Goal: Task Accomplishment & Management: Complete application form

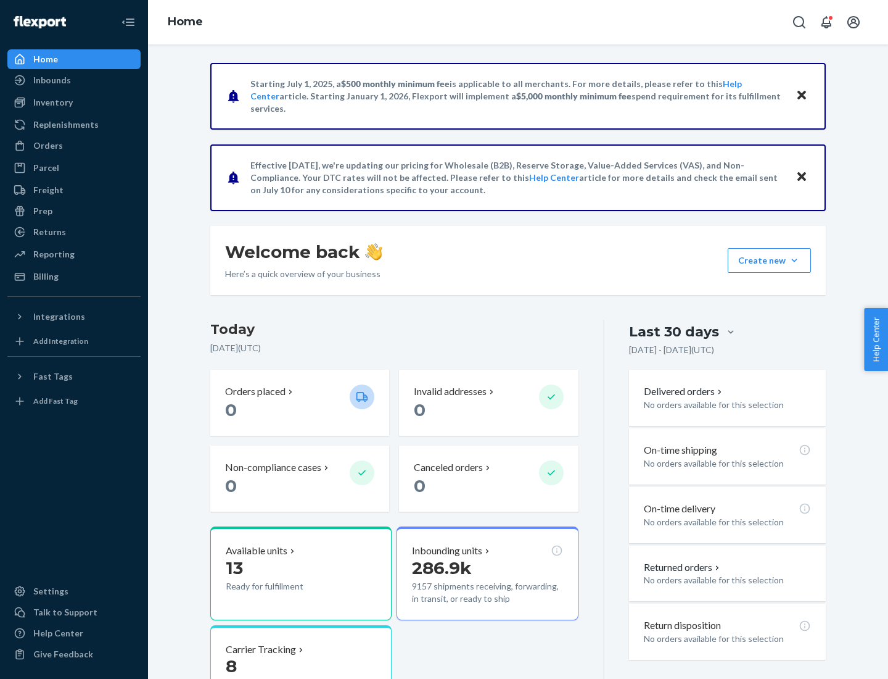
click at [795, 260] on button "Create new Create new inbound Create new order Create new product" at bounding box center [769, 260] width 83 height 25
click at [74, 80] on div "Inbounds" at bounding box center [74, 80] width 131 height 17
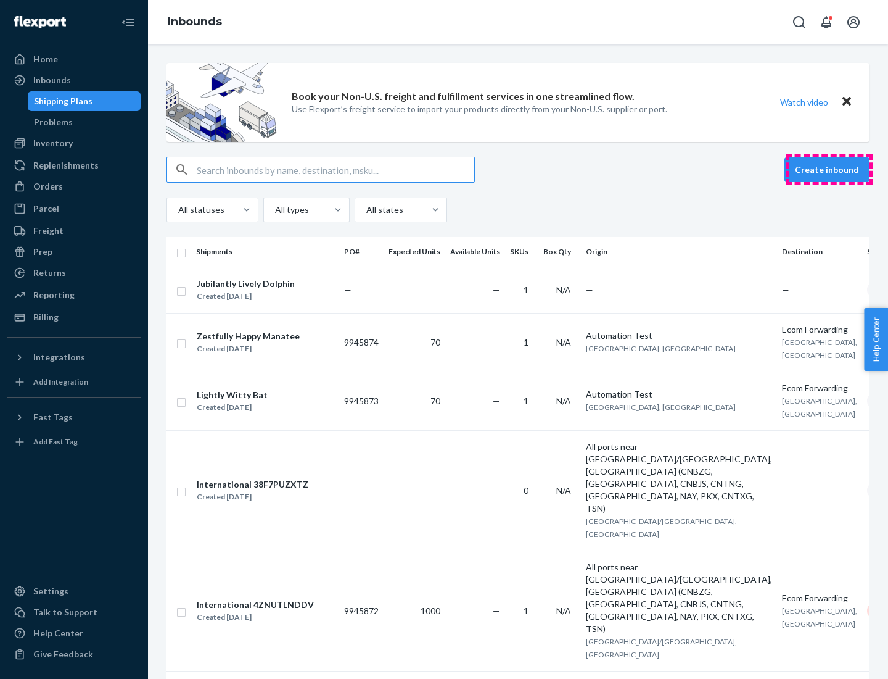
click at [829, 170] on button "Create inbound" at bounding box center [827, 169] width 85 height 25
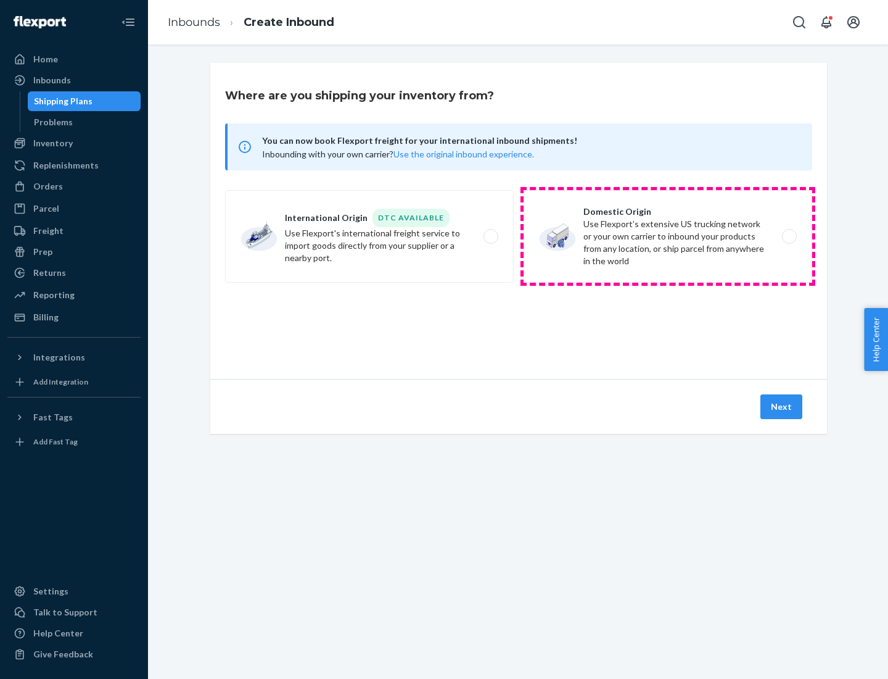
click at [668, 236] on label "Domestic Origin Use Flexport’s extensive US trucking network or your own carrie…" at bounding box center [668, 236] width 289 height 93
click at [789, 236] on input "Domestic Origin Use Flexport’s extensive US trucking network or your own carrie…" at bounding box center [793, 237] width 8 height 8
radio input "true"
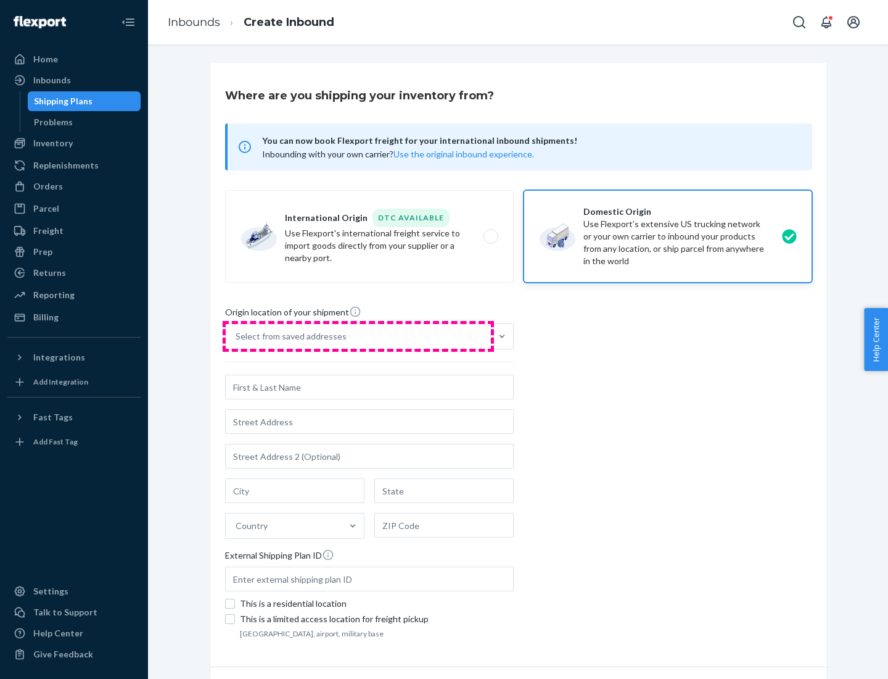
click at [358, 336] on div "Select from saved addresses" at bounding box center [358, 336] width 265 height 25
click at [237, 336] on input "Select from saved addresses" at bounding box center [236, 336] width 1 height 12
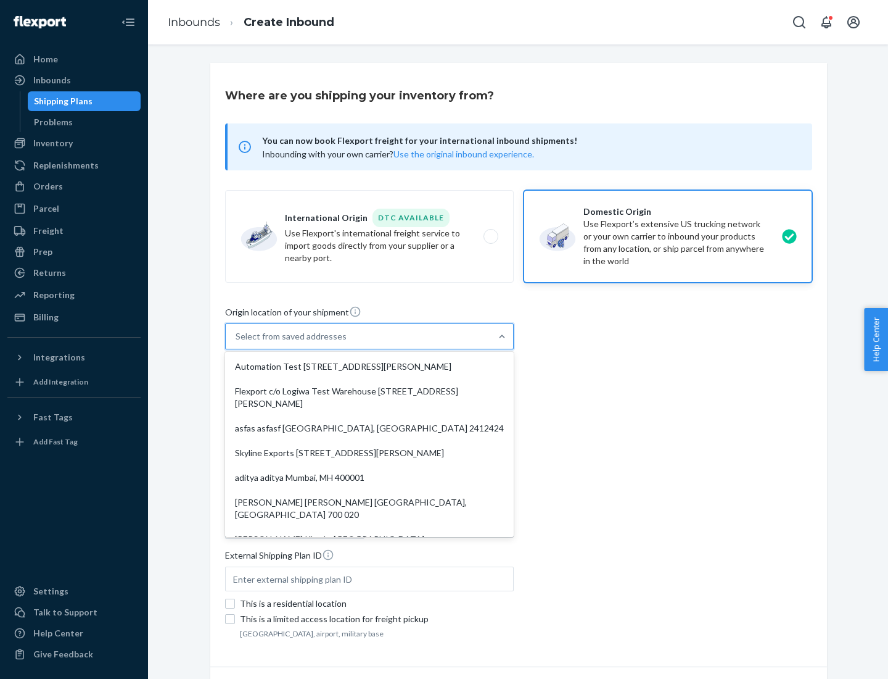
scroll to position [5, 0]
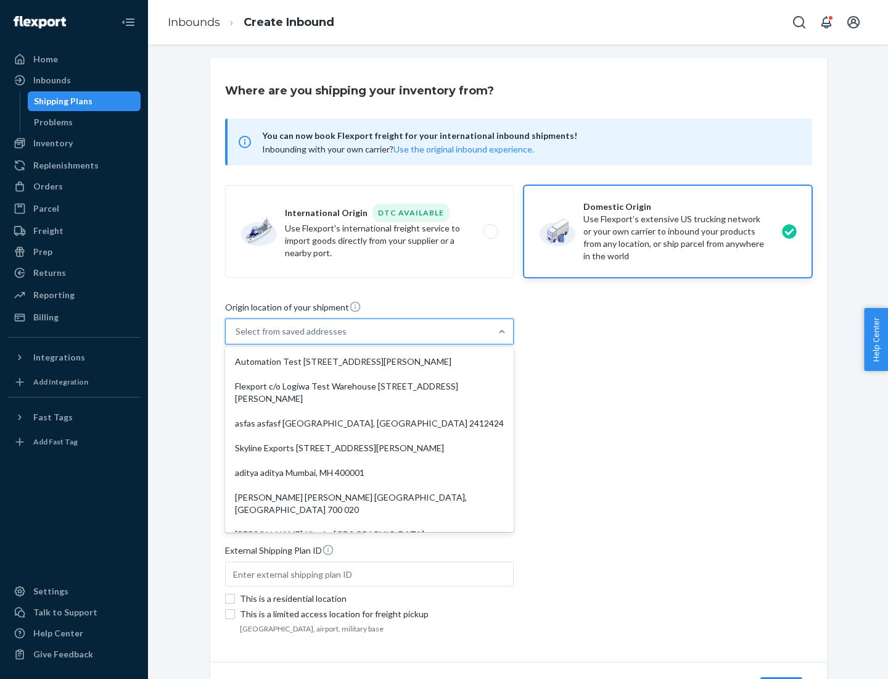
click at [370, 361] on div "Automation Test [STREET_ADDRESS][PERSON_NAME]" at bounding box center [370, 361] width 284 height 25
click at [237, 337] on input "option Automation Test [STREET_ADDRESS][PERSON_NAME]. 9 results available. Use …" at bounding box center [236, 331] width 1 height 12
type input "Automation Test"
type input "9th Floor"
type input "[GEOGRAPHIC_DATA]"
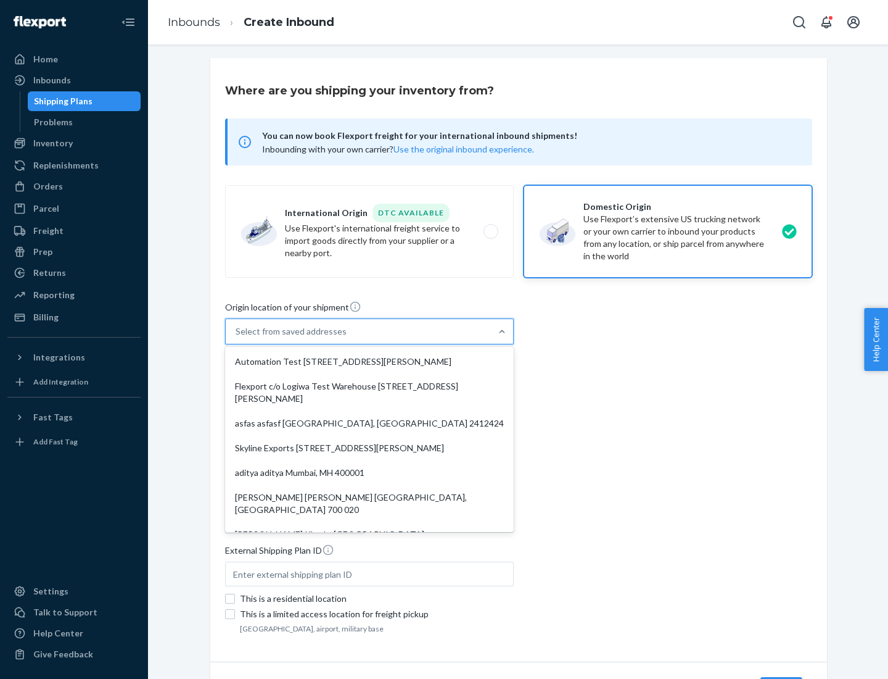
type input "CA"
type input "94104"
type input "[STREET_ADDRESS][PERSON_NAME]"
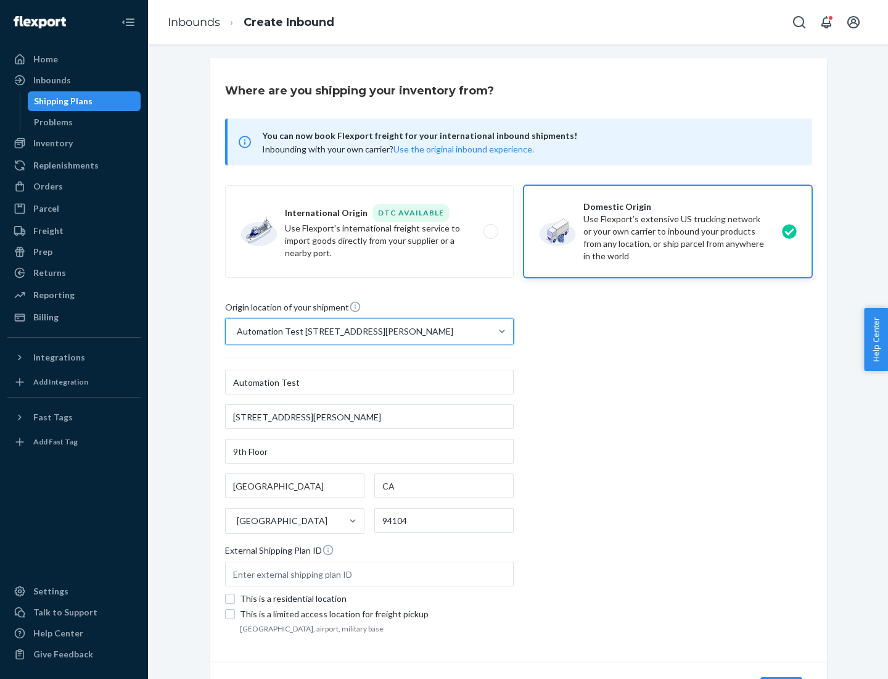
scroll to position [72, 0]
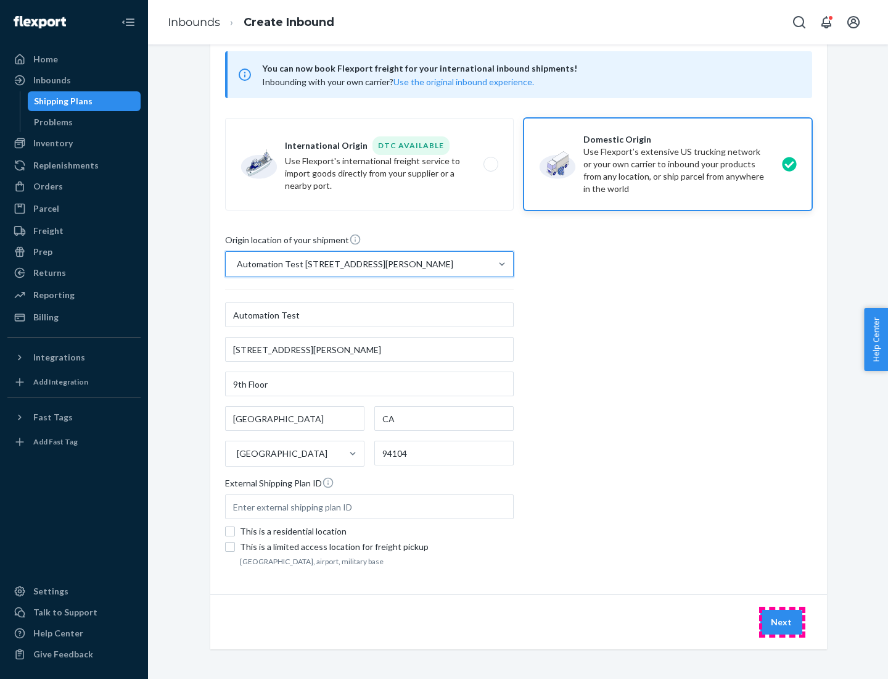
click at [782, 622] on button "Next" at bounding box center [782, 621] width 42 height 25
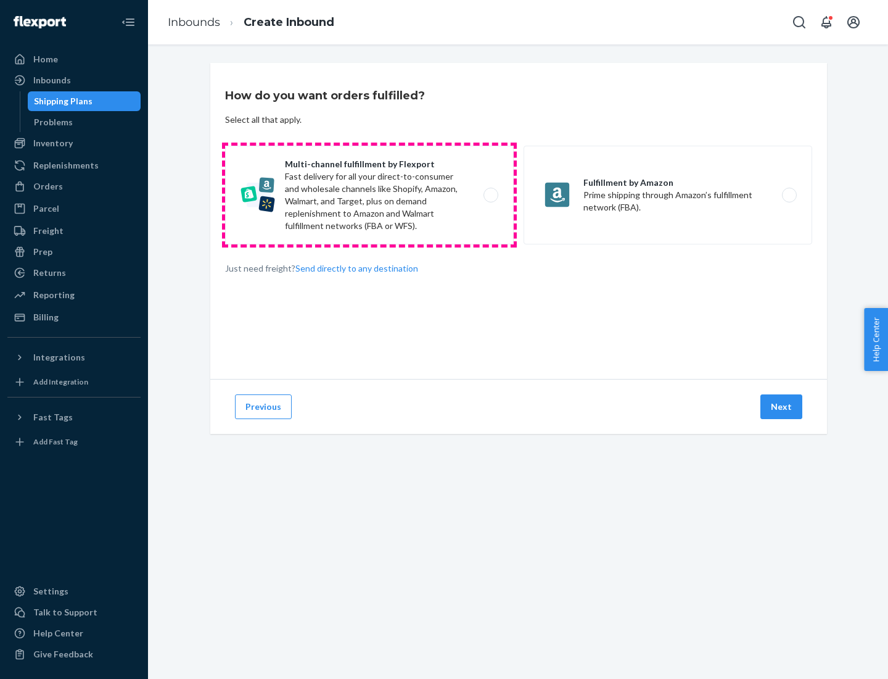
click at [370, 195] on label "Multi-channel fulfillment by Flexport Fast delivery for all your direct-to-cons…" at bounding box center [369, 195] width 289 height 99
click at [490, 195] on input "Multi-channel fulfillment by Flexport Fast delivery for all your direct-to-cons…" at bounding box center [494, 195] width 8 height 8
radio input "true"
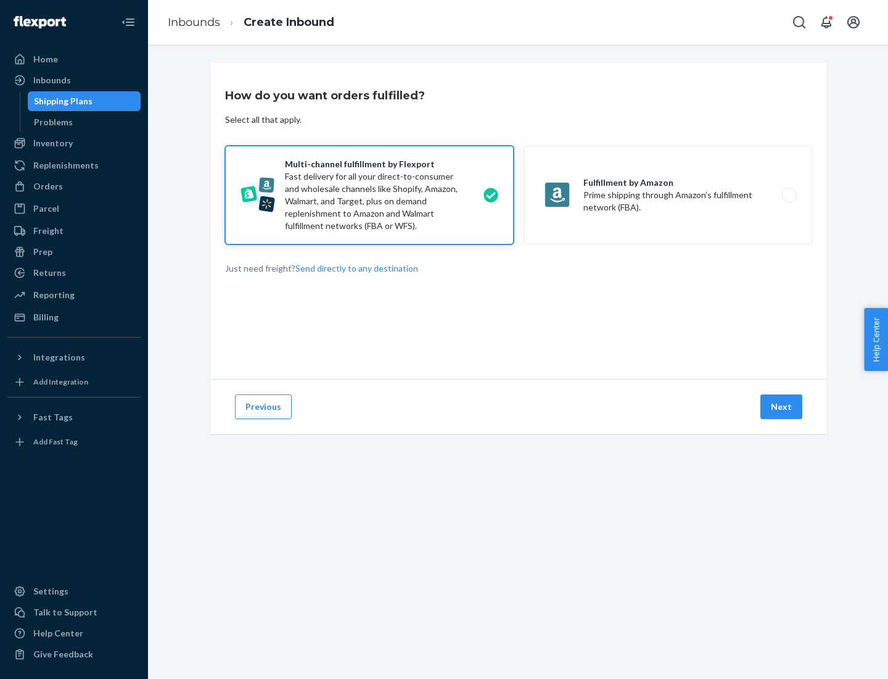
click at [782, 407] on button "Next" at bounding box center [782, 406] width 42 height 25
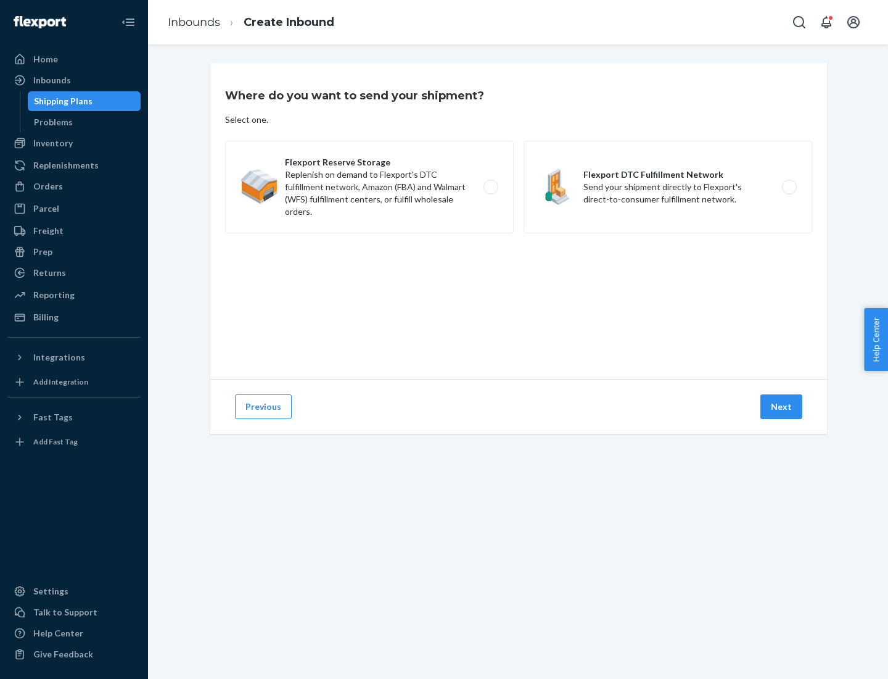
click at [668, 187] on label "Flexport DTC Fulfillment Network Send your shipment directly to Flexport's dire…" at bounding box center [668, 187] width 289 height 93
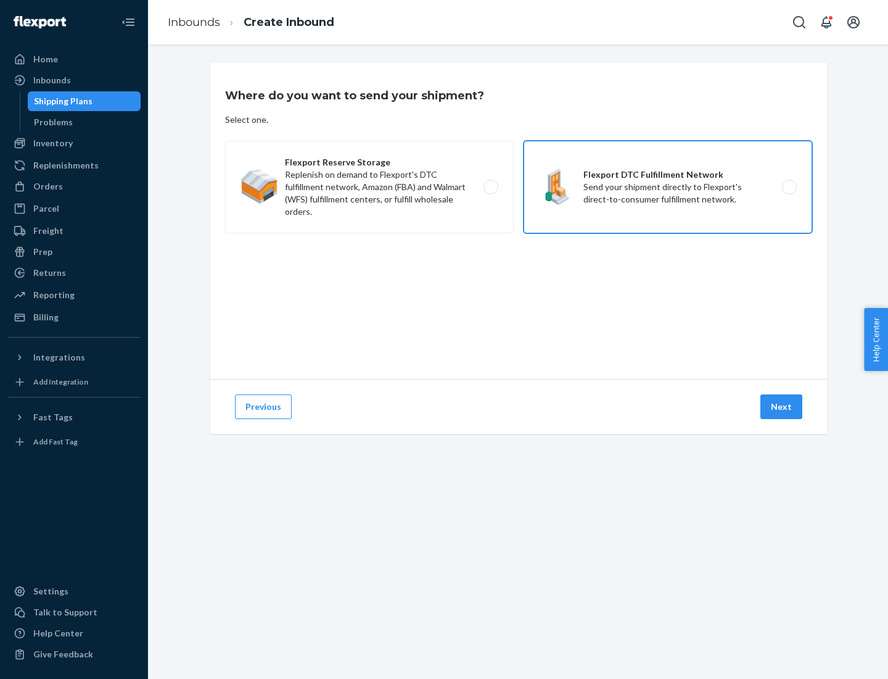
click at [789, 187] on input "Flexport DTC Fulfillment Network Send your shipment directly to Flexport's dire…" at bounding box center [793, 187] width 8 height 8
radio input "true"
click at [782, 407] on button "Next" at bounding box center [782, 406] width 42 height 25
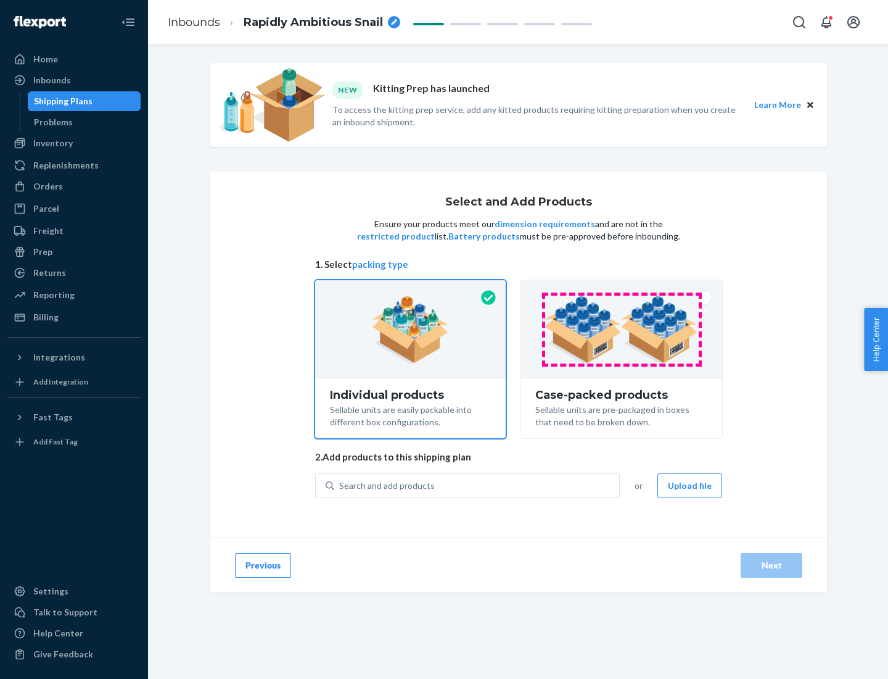
click at [622, 329] on img at bounding box center [622, 329] width 154 height 68
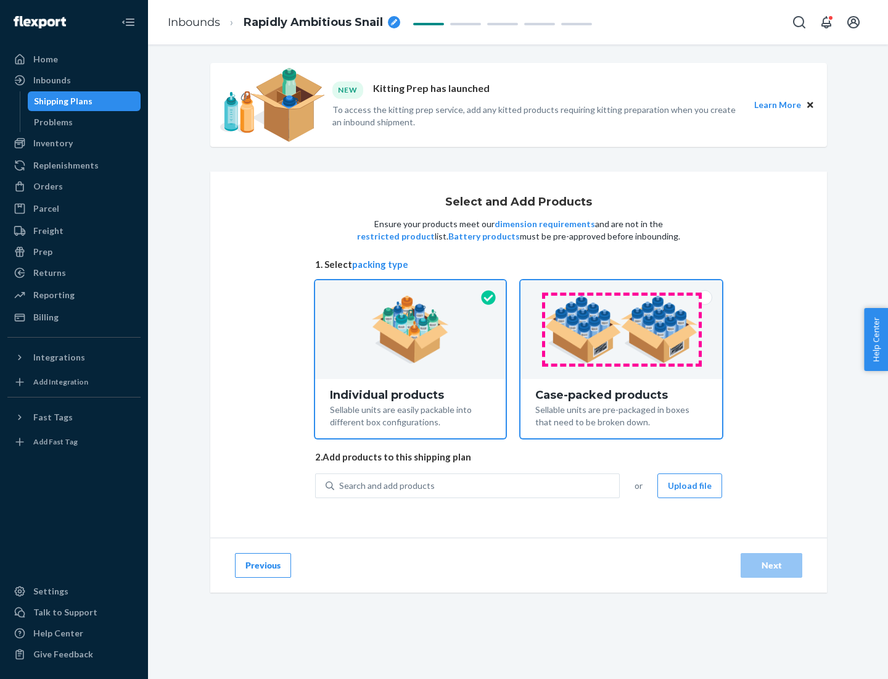
click at [622, 288] on input "Case-packed products Sellable units are pre-packaged in boxes that need to be b…" at bounding box center [622, 284] width 8 height 8
radio input "true"
radio input "false"
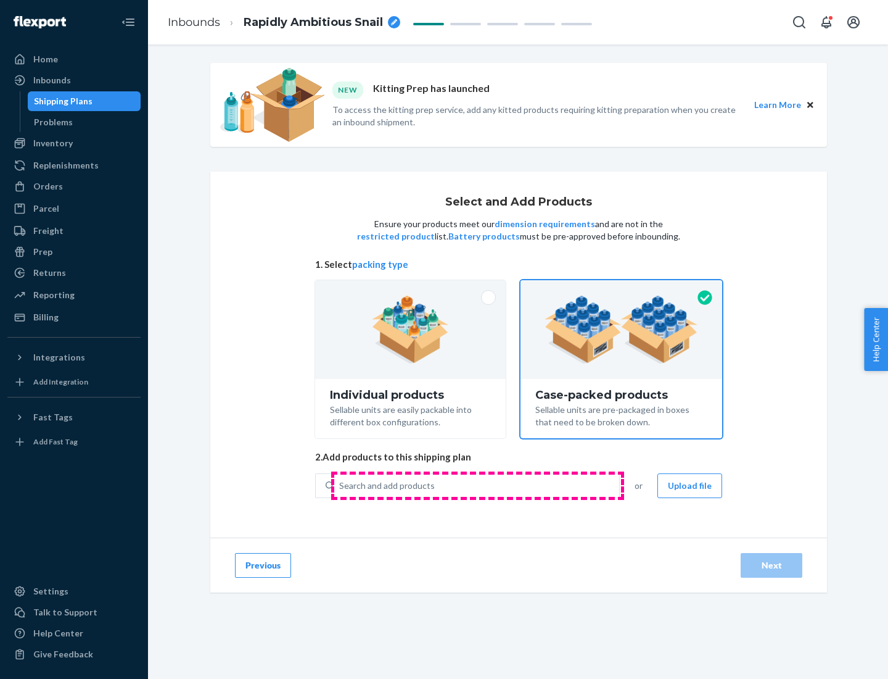
click at [477, 485] on div "Search and add products" at bounding box center [476, 485] width 285 height 22
click at [341, 485] on input "Search and add products" at bounding box center [339, 485] width 1 height 12
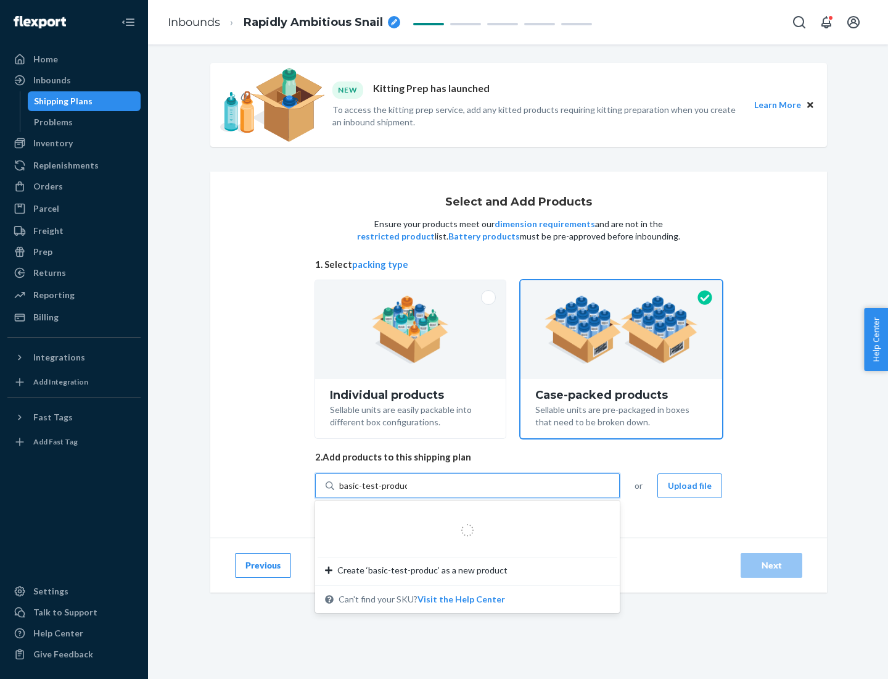
type input "basic-test-product-1"
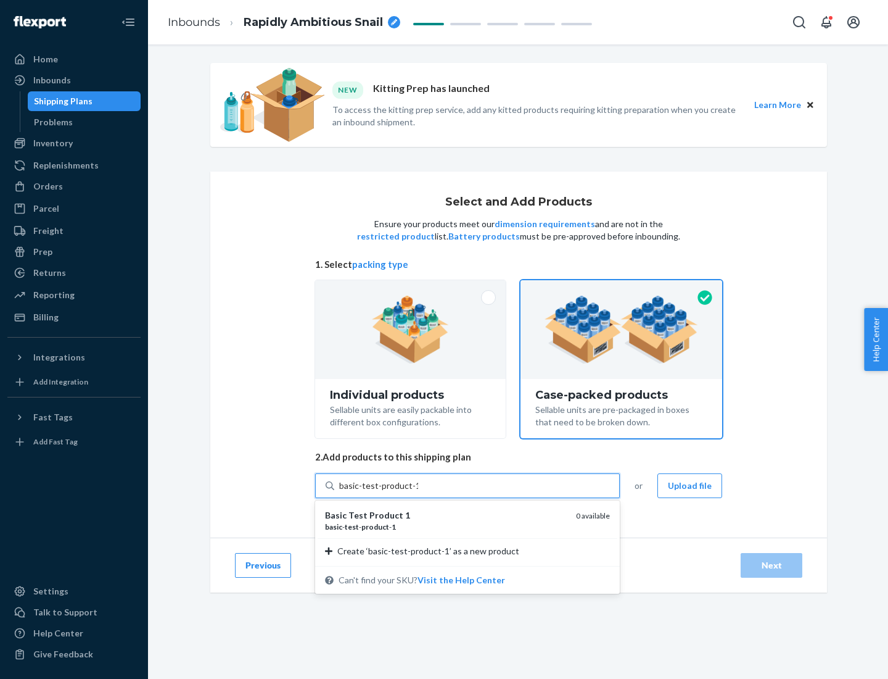
click at [446, 526] on div "basic - test - product - 1" at bounding box center [445, 526] width 241 height 10
click at [418, 492] on input "basic-test-product-1" at bounding box center [378, 485] width 79 height 12
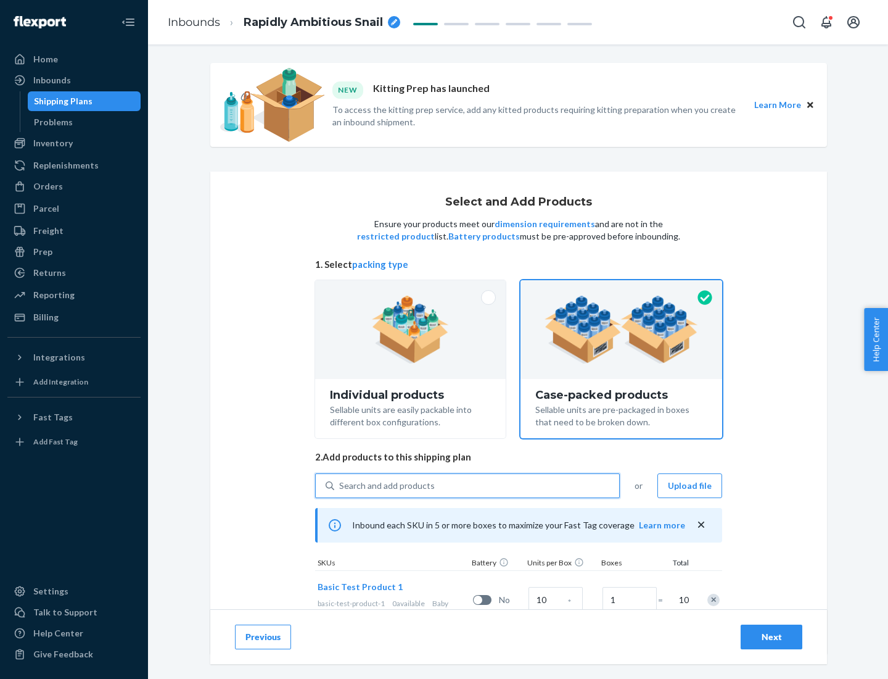
scroll to position [44, 0]
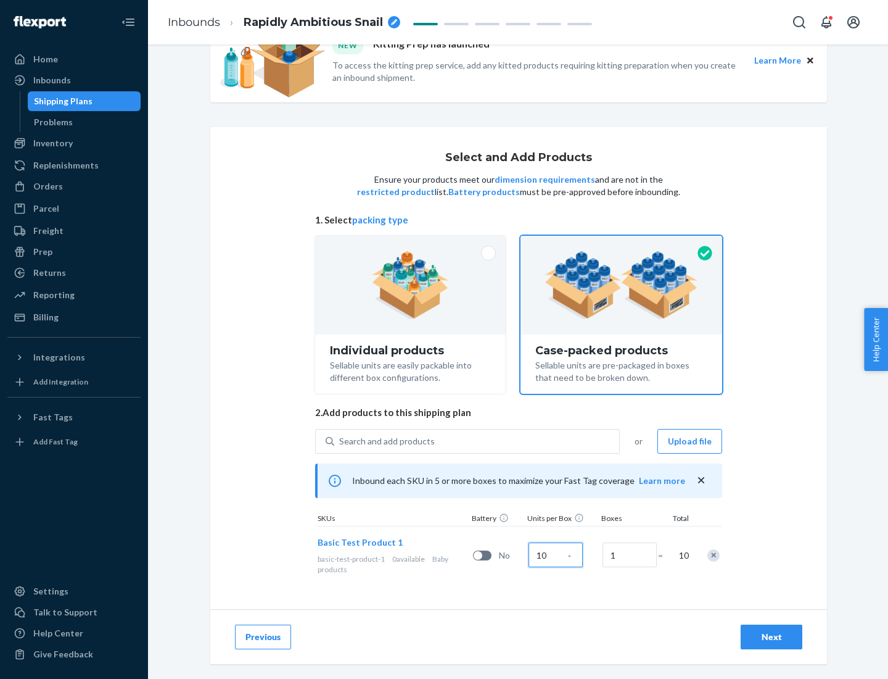
type input "10"
type input "7"
click at [772, 637] on div "Next" at bounding box center [771, 636] width 41 height 12
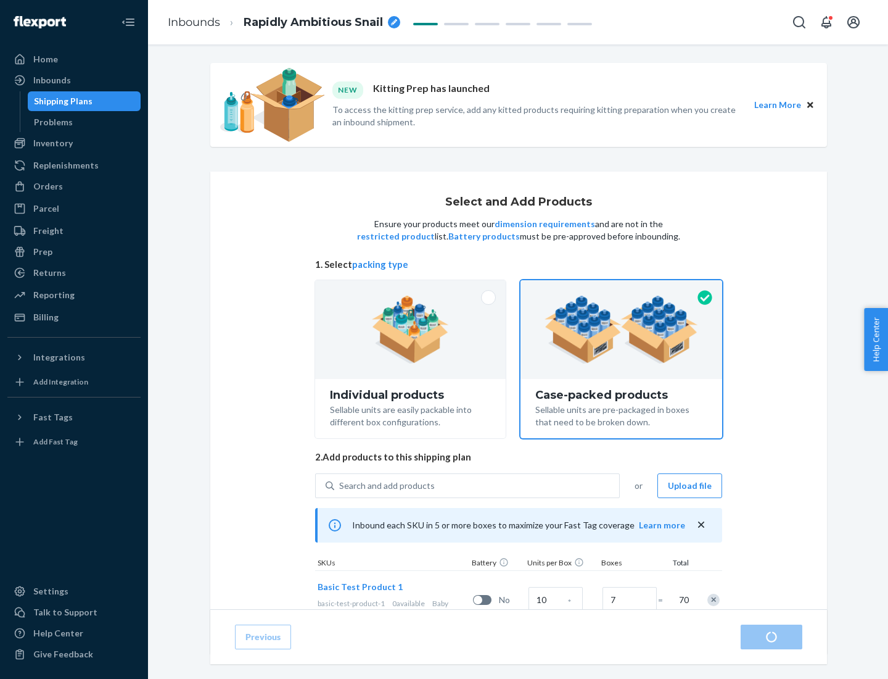
radio input "true"
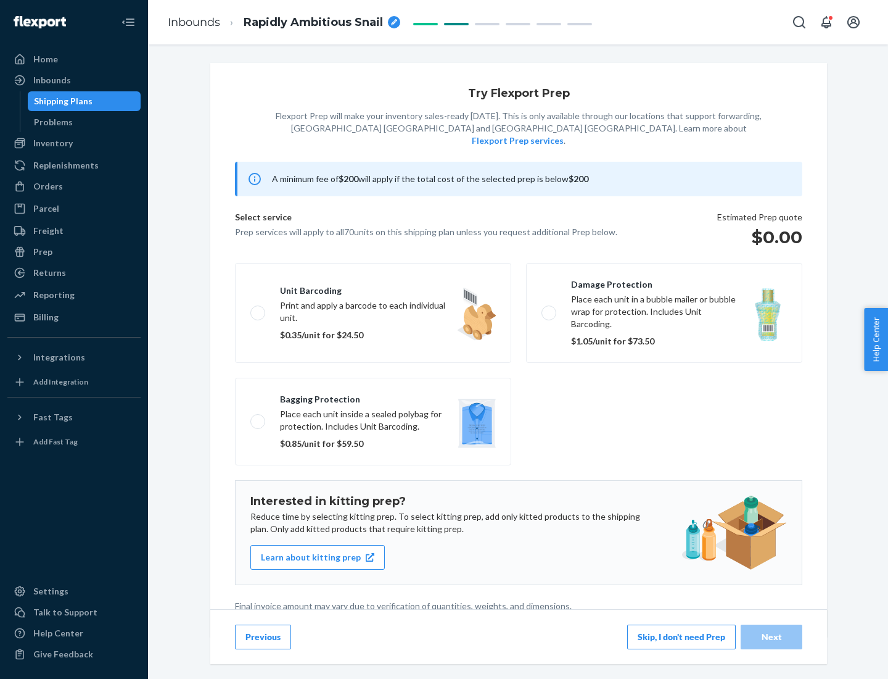
scroll to position [3, 0]
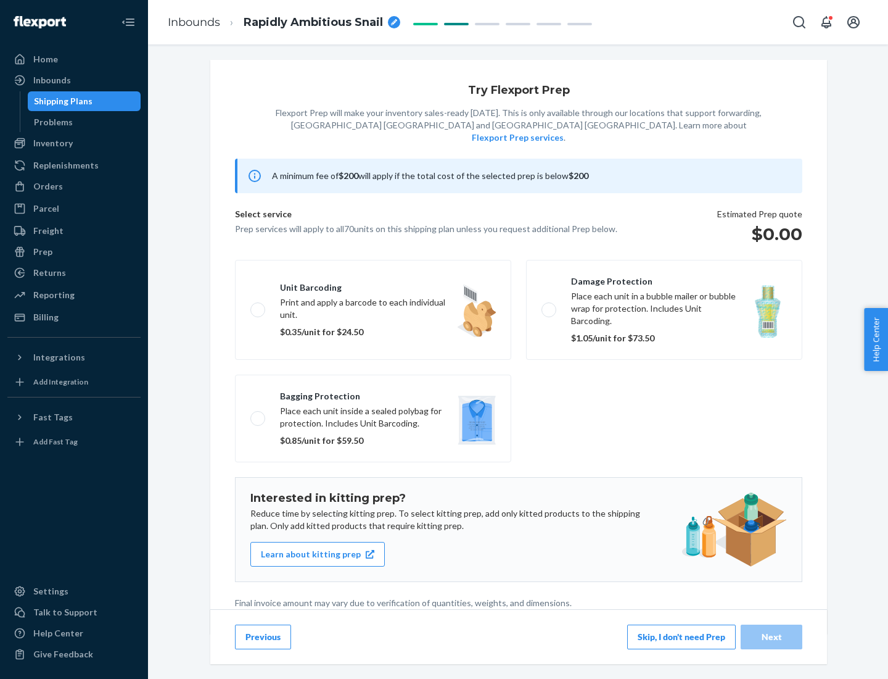
click at [682, 636] on button "Skip, I don't need Prep" at bounding box center [681, 636] width 109 height 25
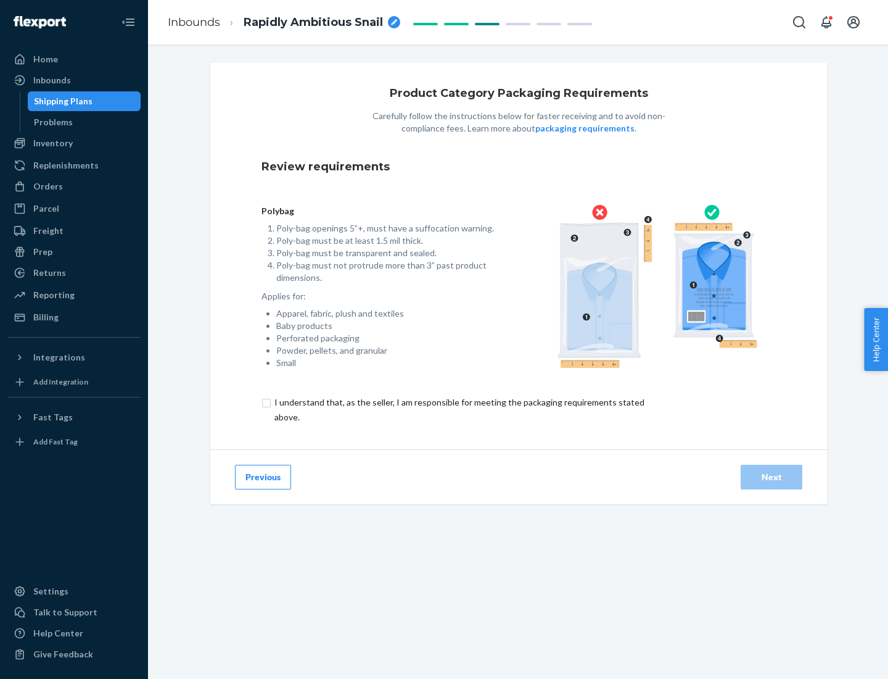
click at [458, 409] on input "checkbox" at bounding box center [467, 410] width 410 height 30
checkbox input "true"
click at [772, 476] on div "Next" at bounding box center [771, 477] width 41 height 12
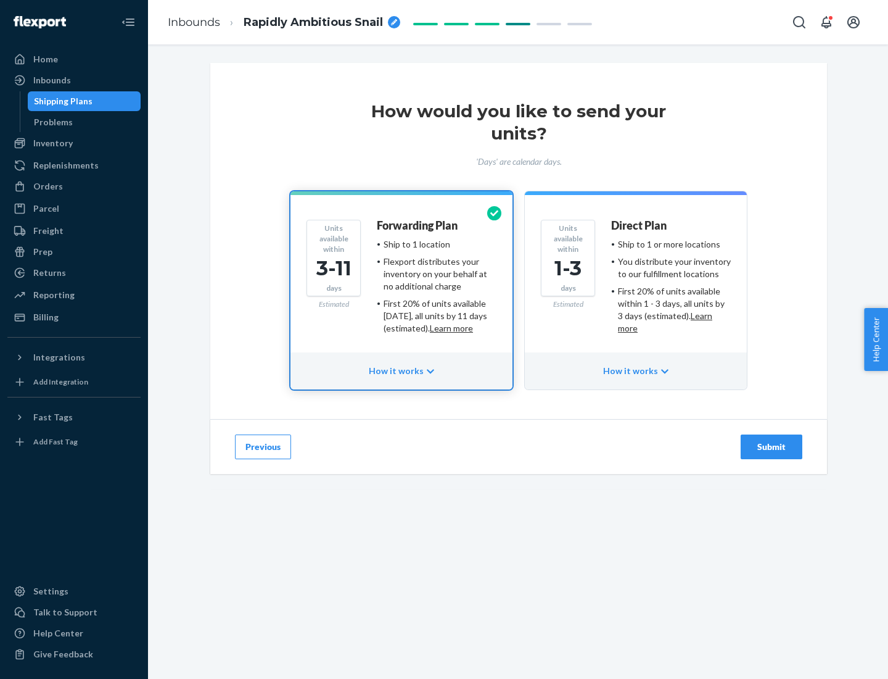
click at [636, 281] on ul "Ship to 1 or more locations You distribute your inventory to our fulfillment lo…" at bounding box center [671, 286] width 120 height 96
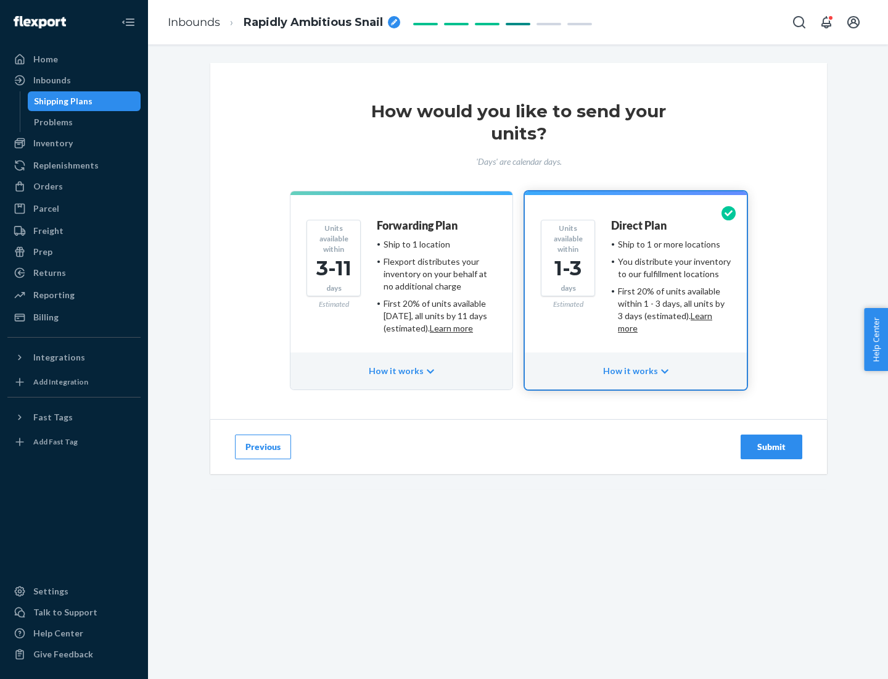
click at [772, 447] on div "Submit" at bounding box center [771, 446] width 41 height 12
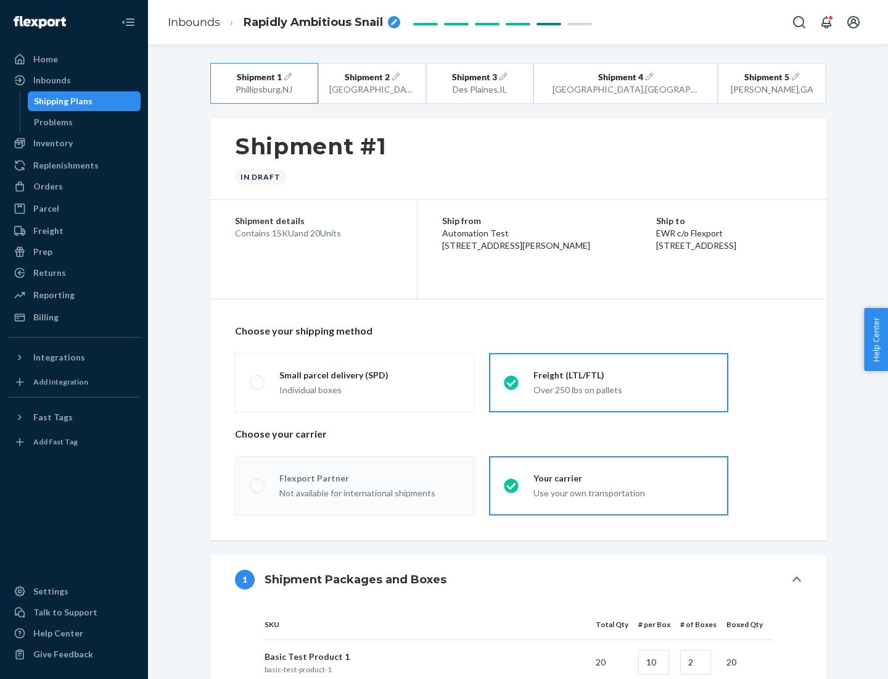
radio input "true"
radio input "false"
radio input "true"
radio input "false"
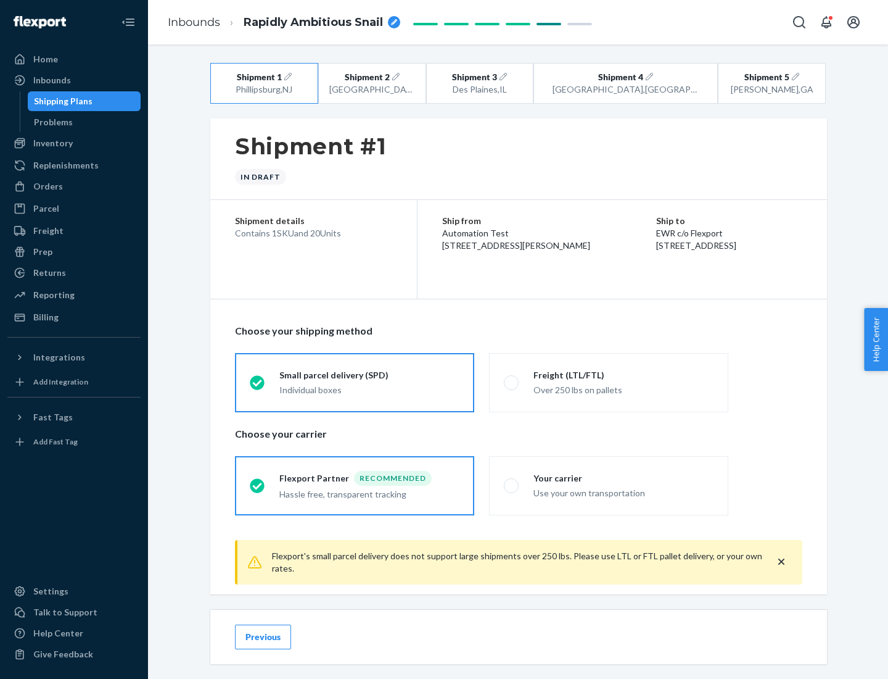
scroll to position [14, 0]
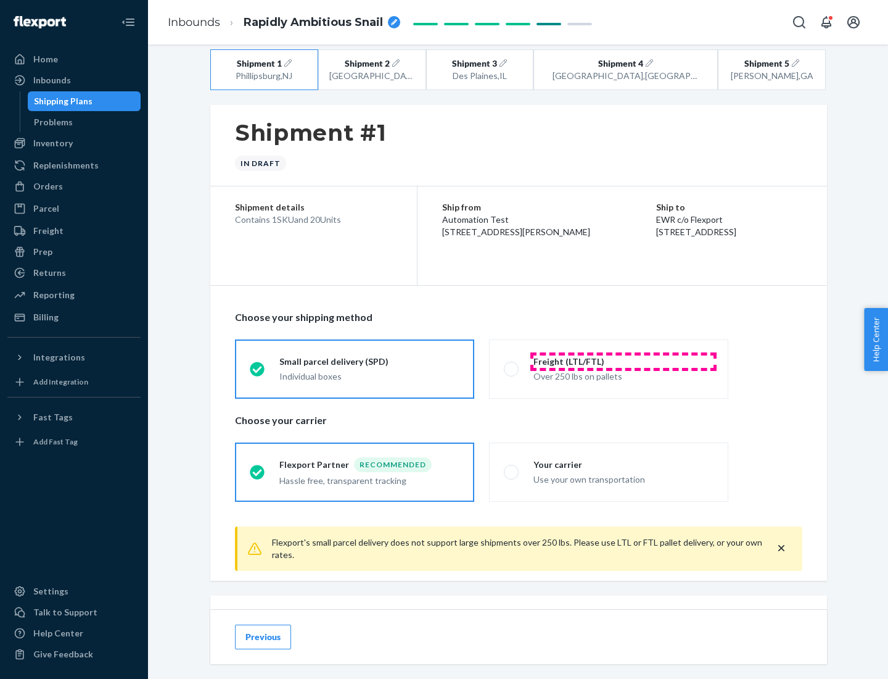
click at [624, 361] on div "Freight (LTL/FTL)" at bounding box center [624, 361] width 180 height 12
click at [512, 365] on input "Freight (LTL/FTL) Over 250 lbs on pallets" at bounding box center [508, 369] width 8 height 8
radio input "true"
radio input "false"
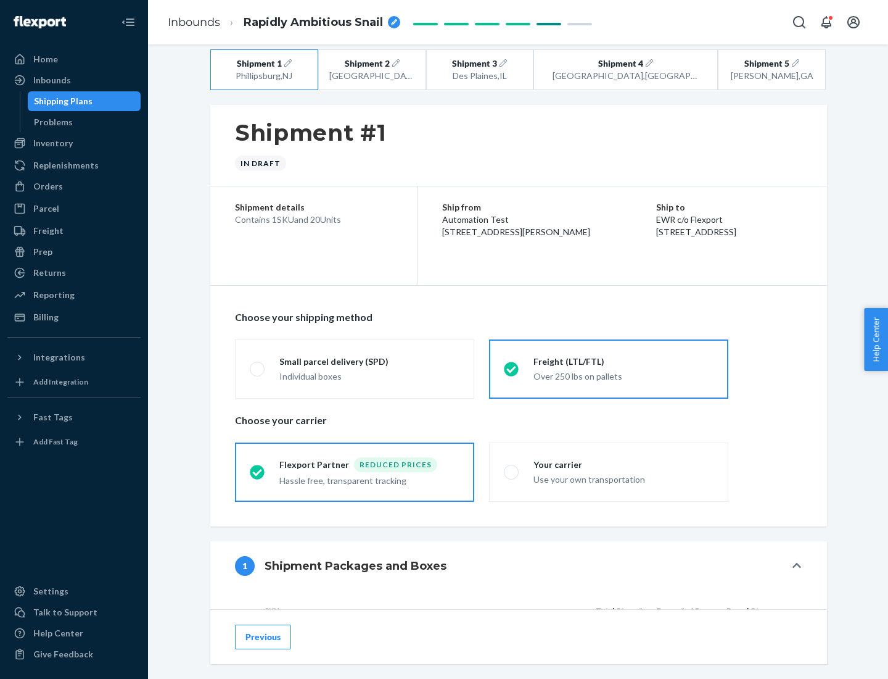
scroll to position [117, 0]
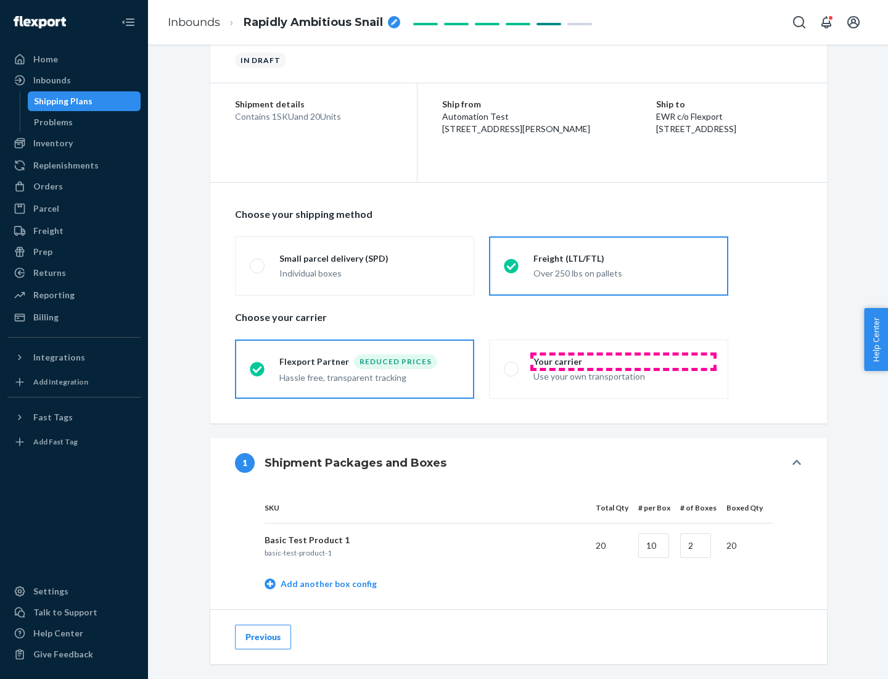
click at [624, 361] on div "Your carrier" at bounding box center [624, 361] width 180 height 12
click at [512, 365] on input "Your carrier Use your own transportation" at bounding box center [508, 369] width 8 height 8
radio input "true"
radio input "false"
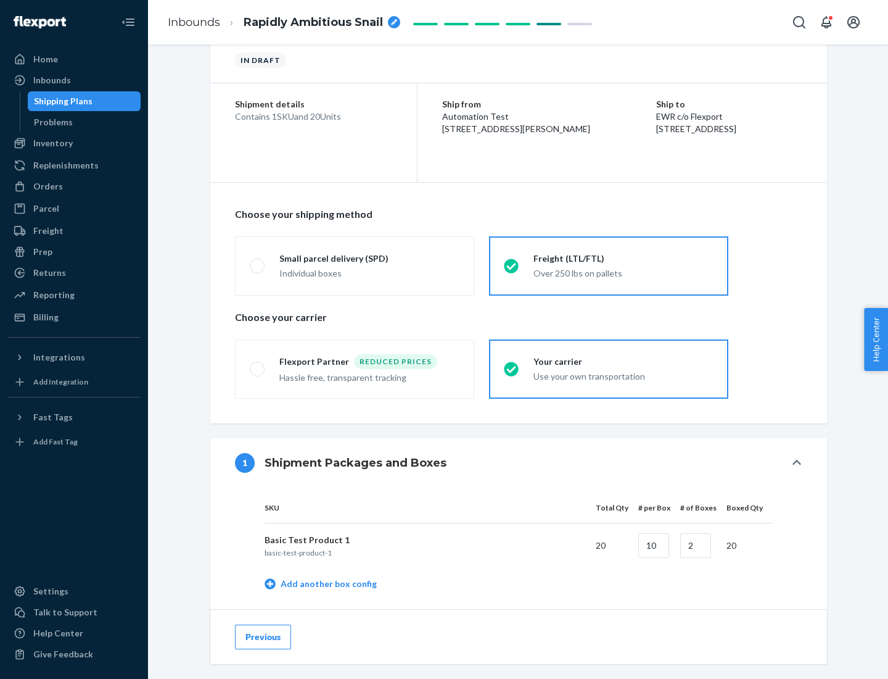
scroll to position [390, 0]
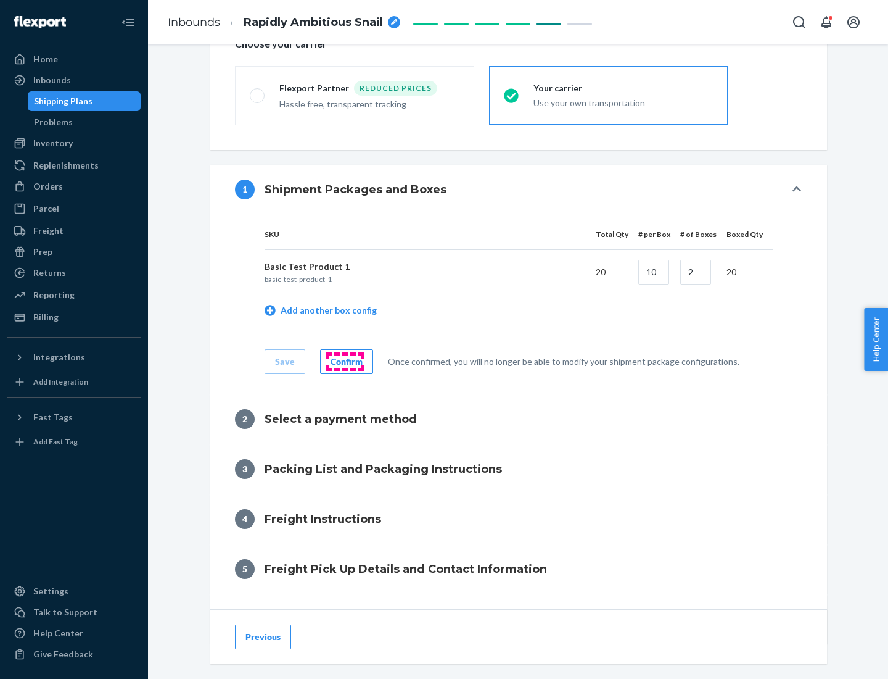
click at [345, 361] on div "Confirm" at bounding box center [347, 361] width 32 height 12
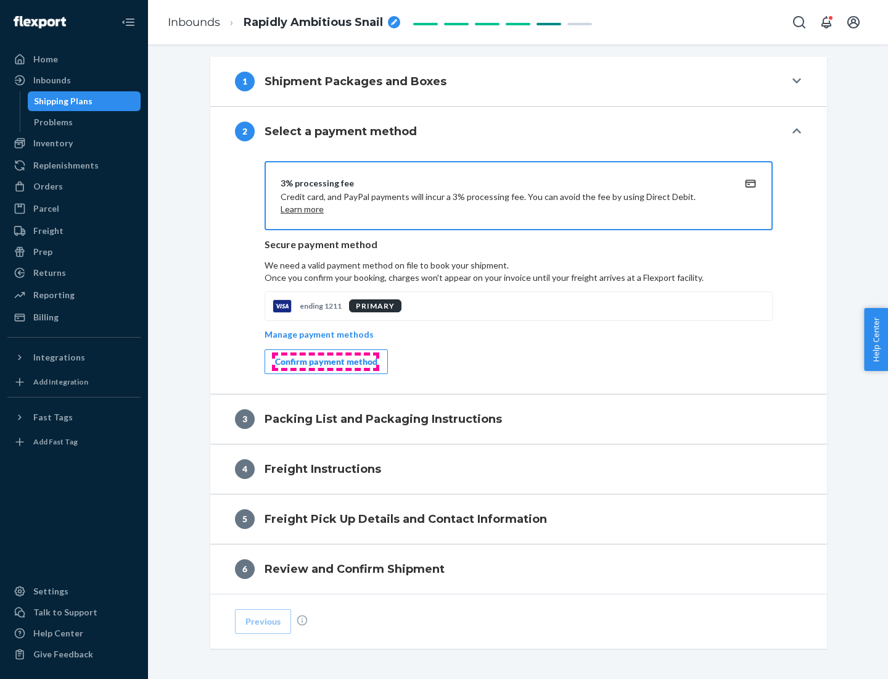
click at [325, 361] on div "Confirm payment method" at bounding box center [326, 361] width 102 height 12
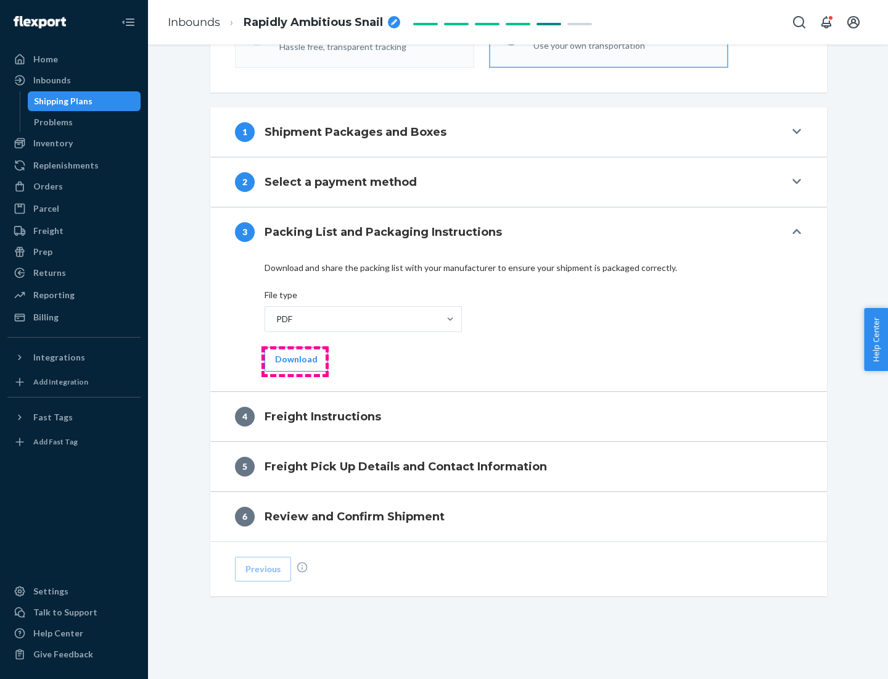
scroll to position [445, 0]
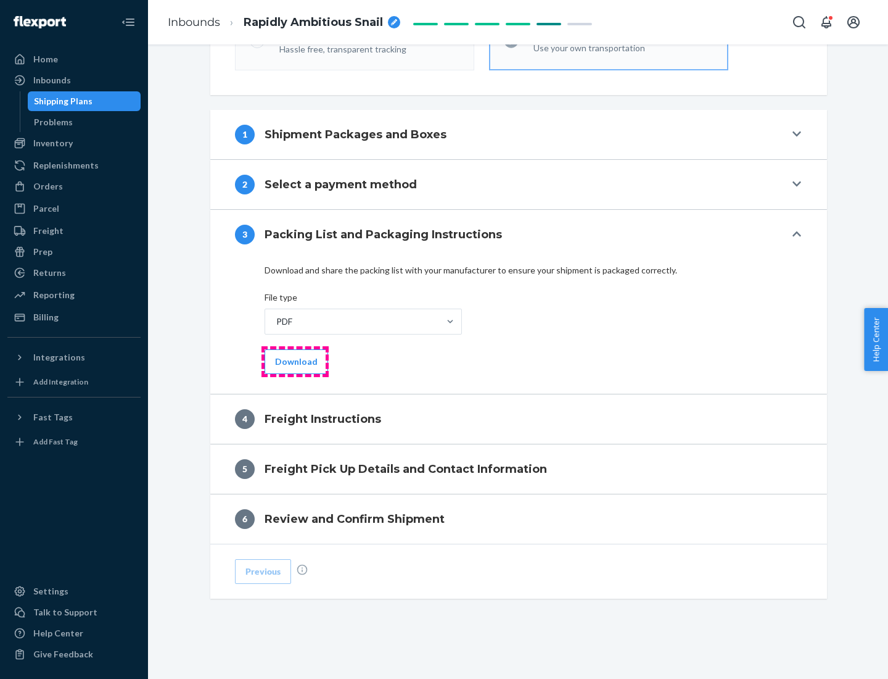
click at [295, 361] on button "Download" at bounding box center [297, 361] width 64 height 25
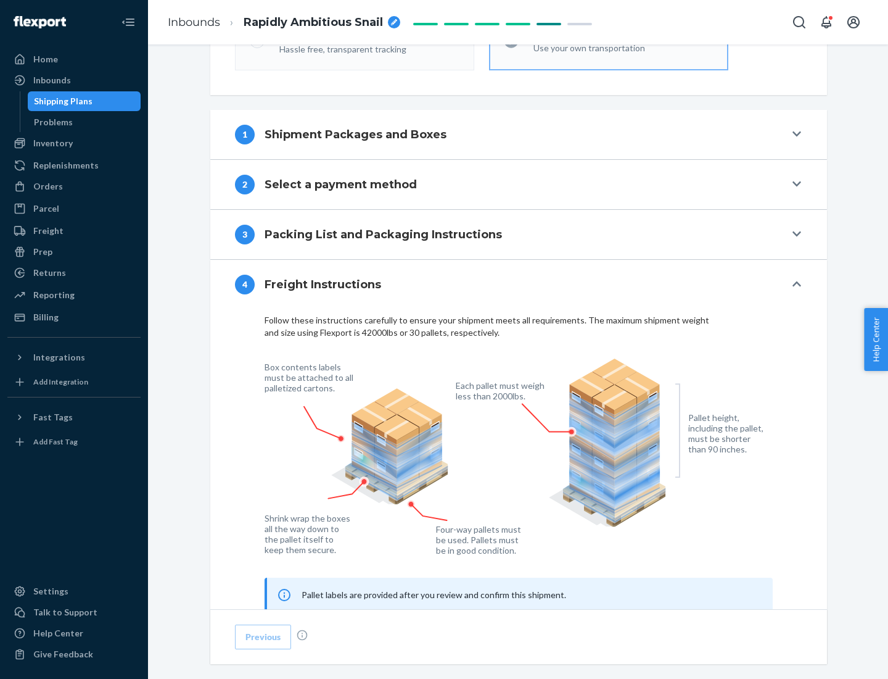
scroll to position [746, 0]
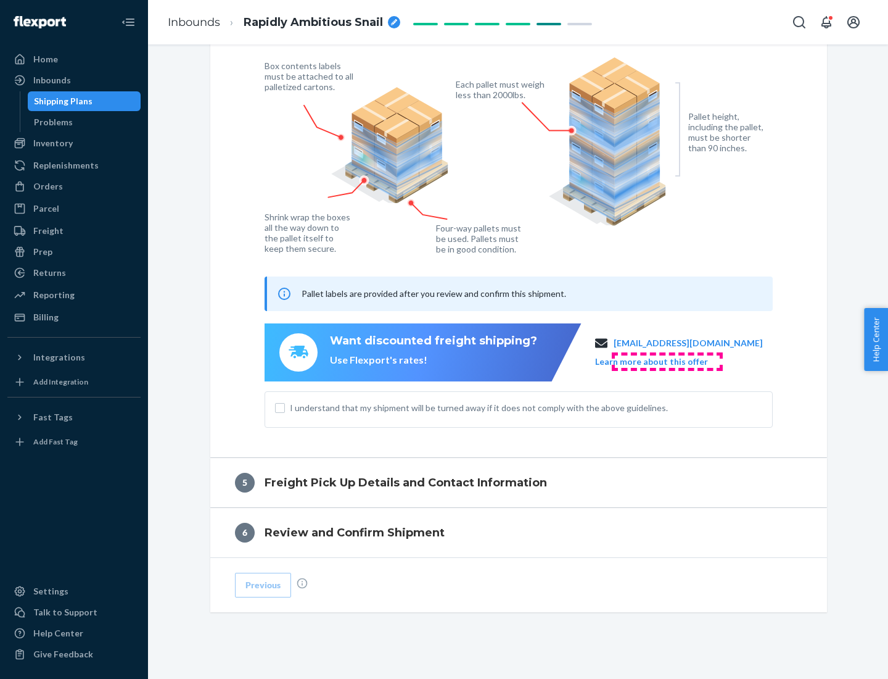
click at [667, 361] on button "Learn more about this offer" at bounding box center [651, 361] width 113 height 12
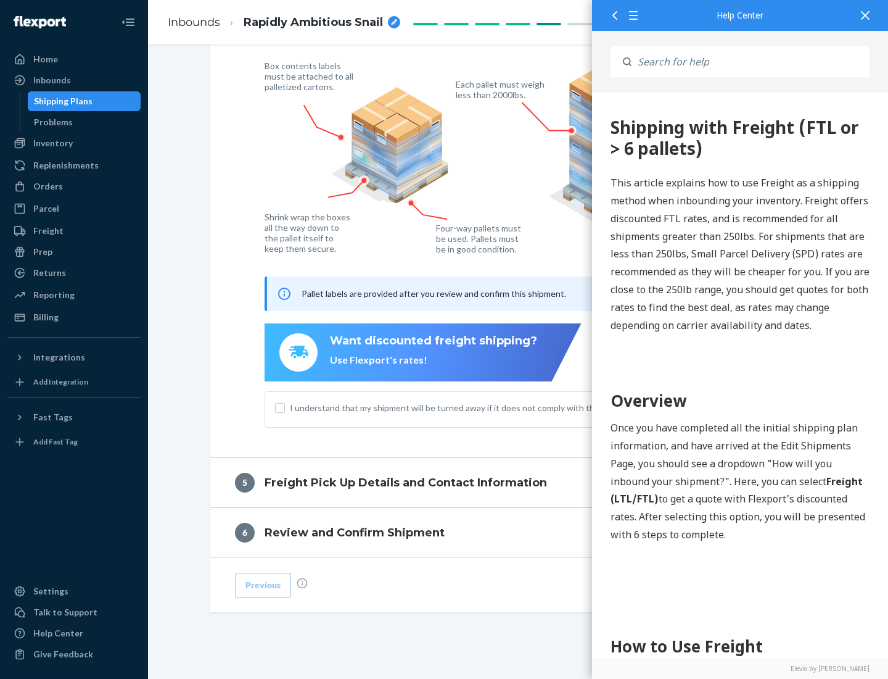
scroll to position [0, 0]
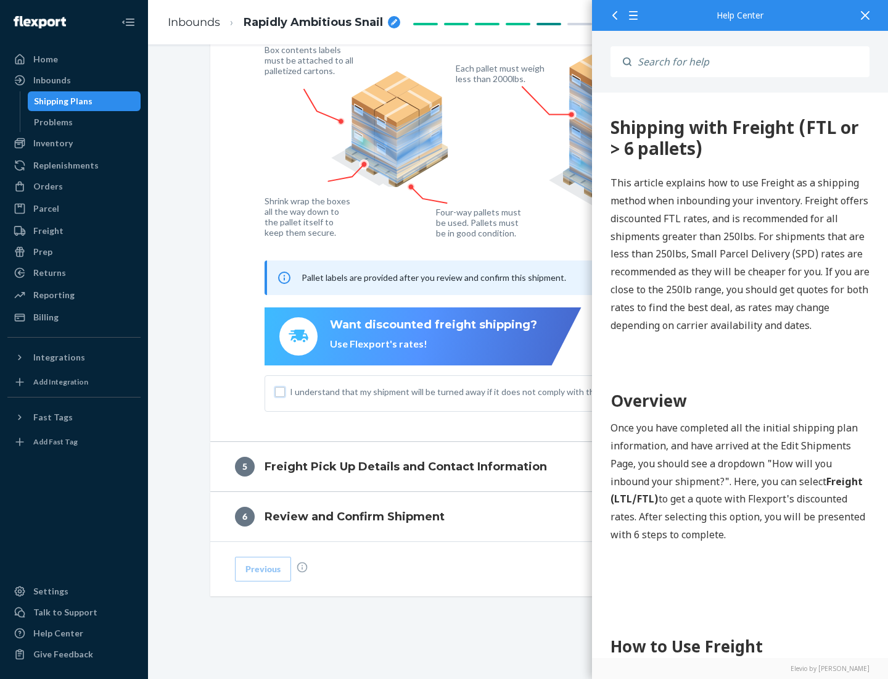
click at [280, 391] on input "I understand that my shipment will be turned away if it does not comply with th…" at bounding box center [280, 392] width 10 height 10
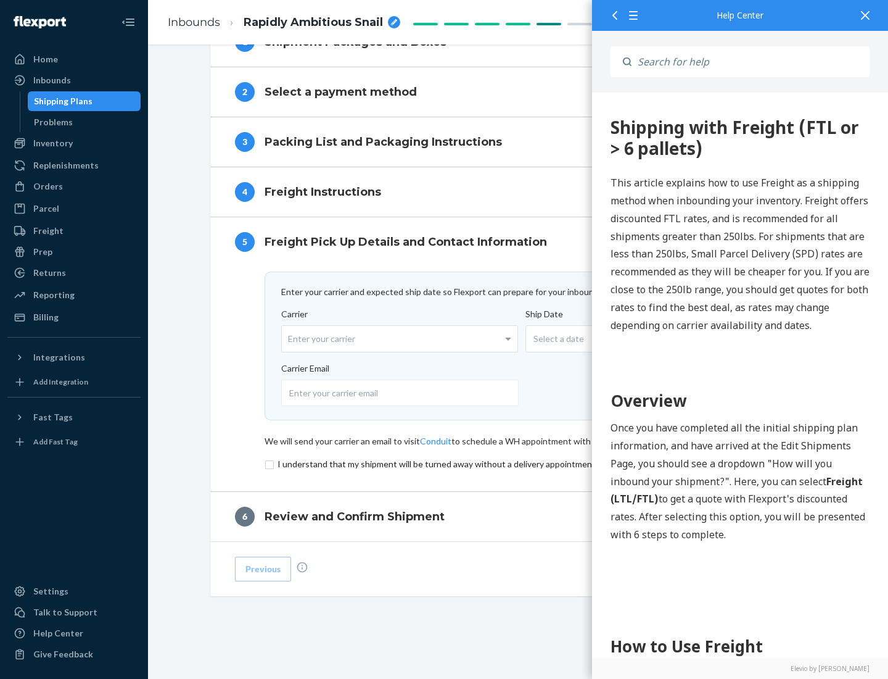
scroll to position [537, 0]
click at [519, 463] on input "checkbox" at bounding box center [519, 463] width 508 height 15
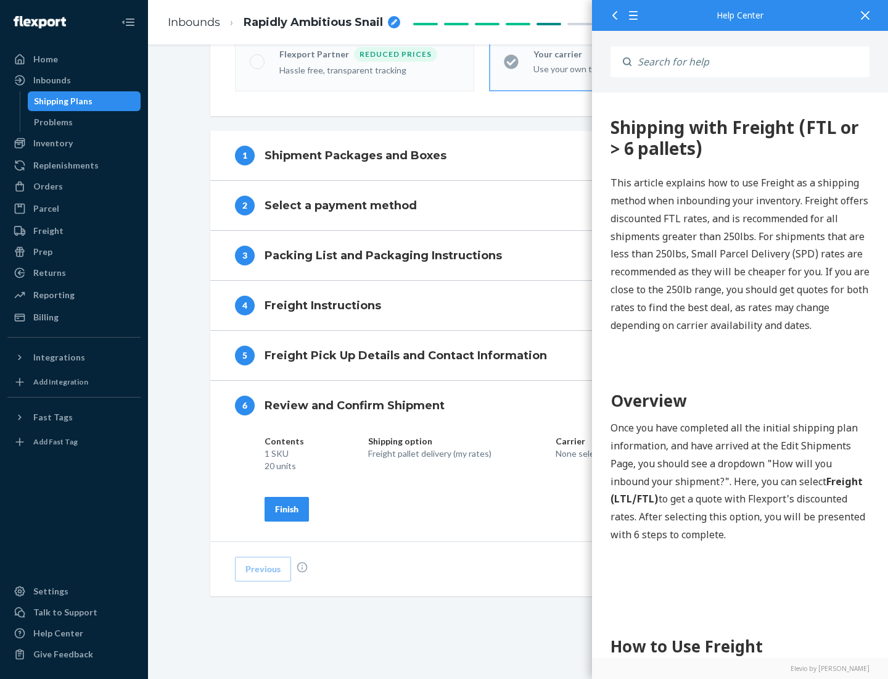
scroll to position [424, 0]
click at [287, 508] on div "Finish" at bounding box center [286, 509] width 23 height 12
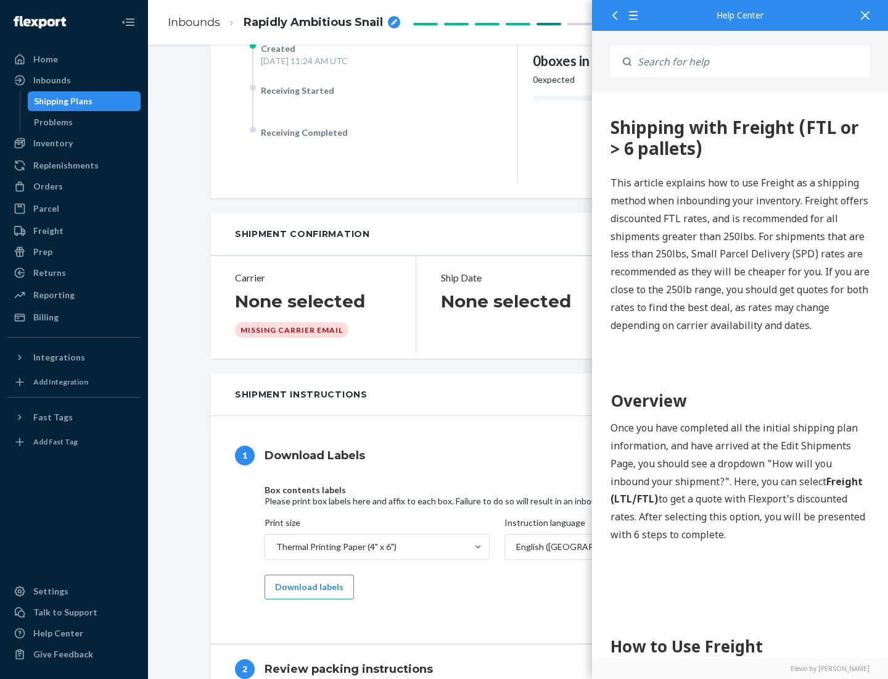
scroll to position [0, 0]
